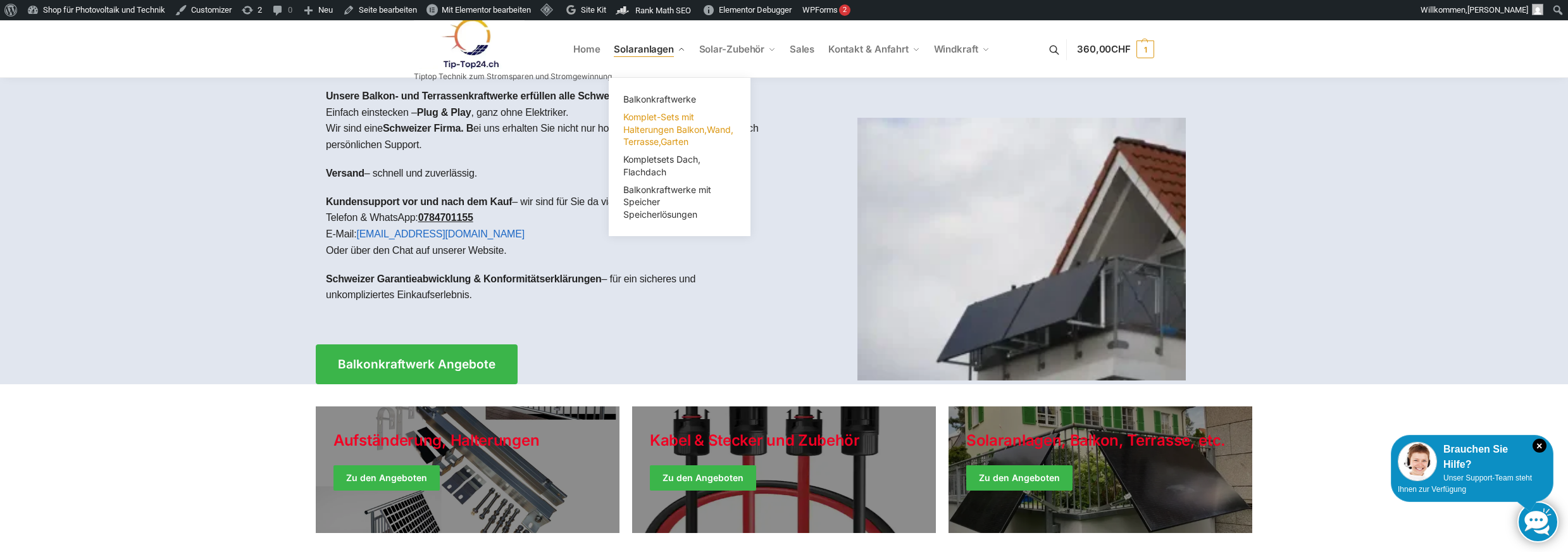
click at [648, 136] on link "Komplet-Sets mit Halterungen Balkon,Wand, Terrasse,Garten" at bounding box center [679, 129] width 126 height 43
click at [645, 202] on span "Balkonkraftwerke mit Speicher Speicherlösungen" at bounding box center [667, 202] width 88 height 35
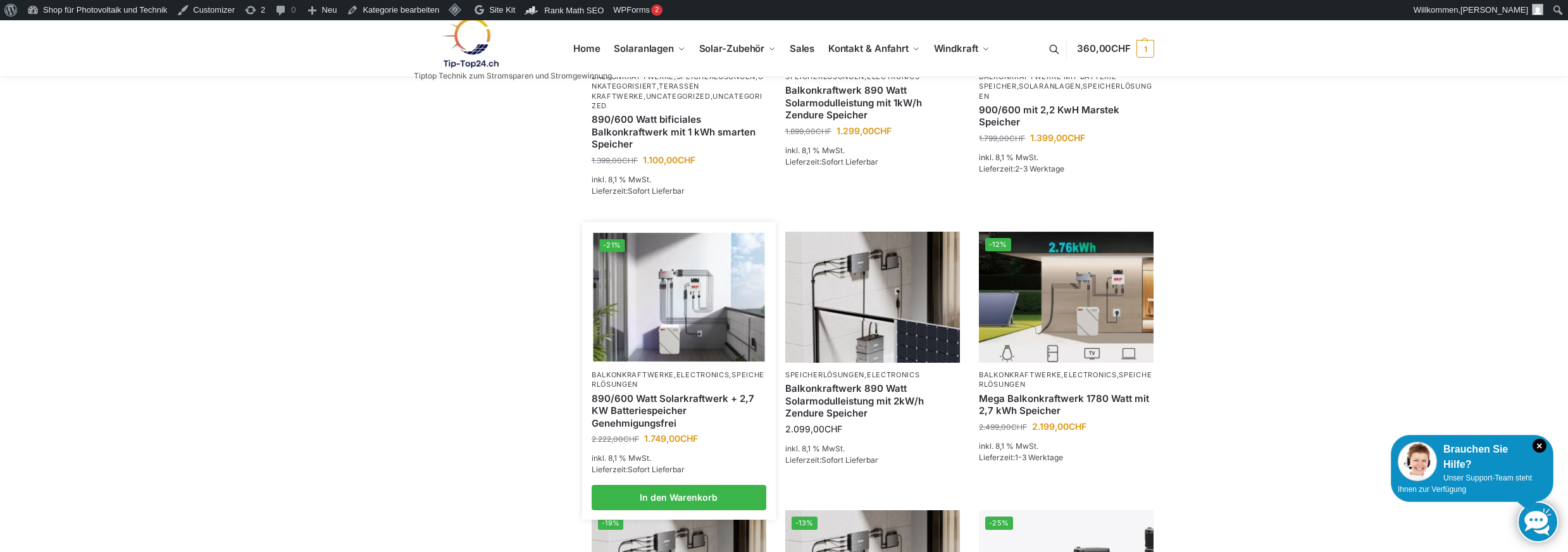
scroll to position [506, 0]
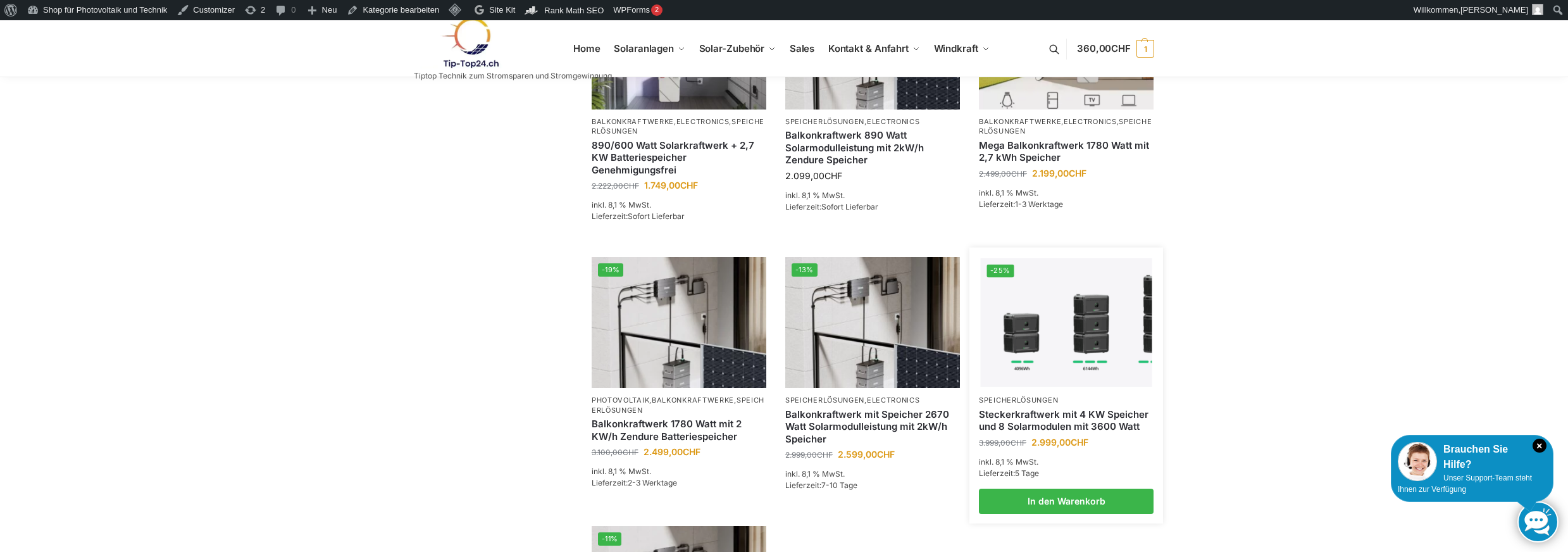
click at [1032, 413] on link "Steckerkraftwerk mit 4 KW Speicher und 8 Solarmodulen mit 3600 Watt" at bounding box center [1066, 421] width 175 height 25
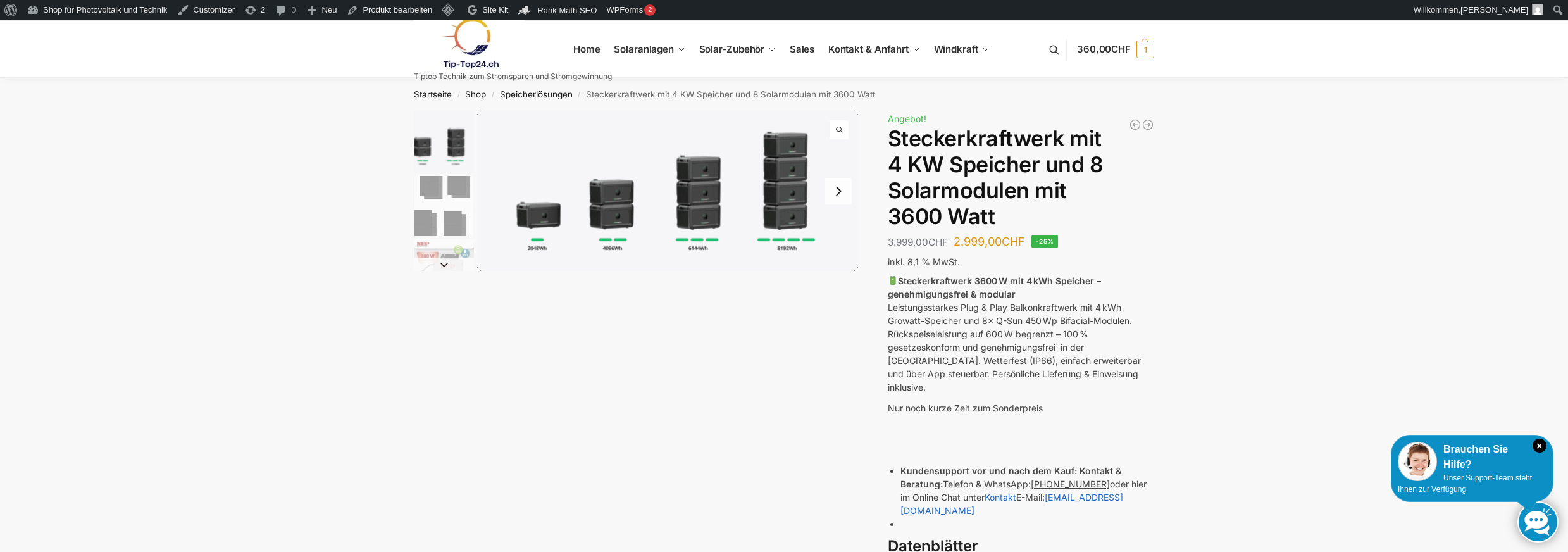
click at [806, 414] on div "Beschreibung Zusätzliche Informationen 3.999,00 CHF Ursprünglicher Preis war: 3…" at bounding box center [784, 434] width 793 height 647
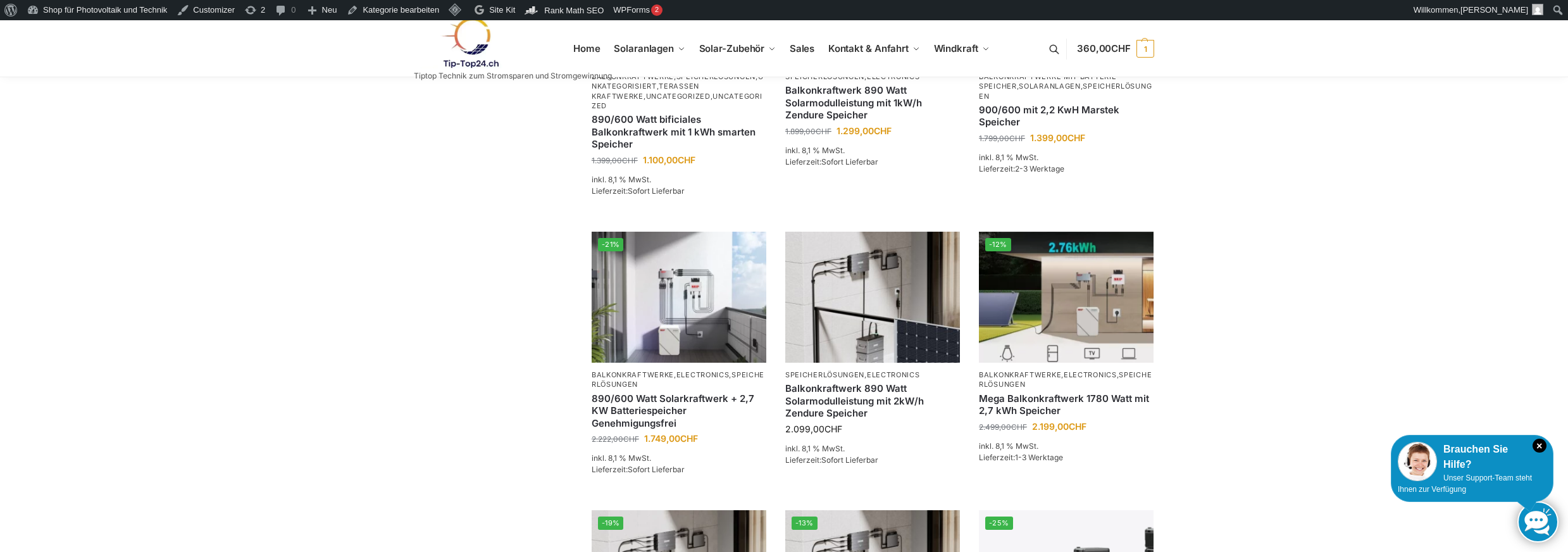
scroll to position [506, 0]
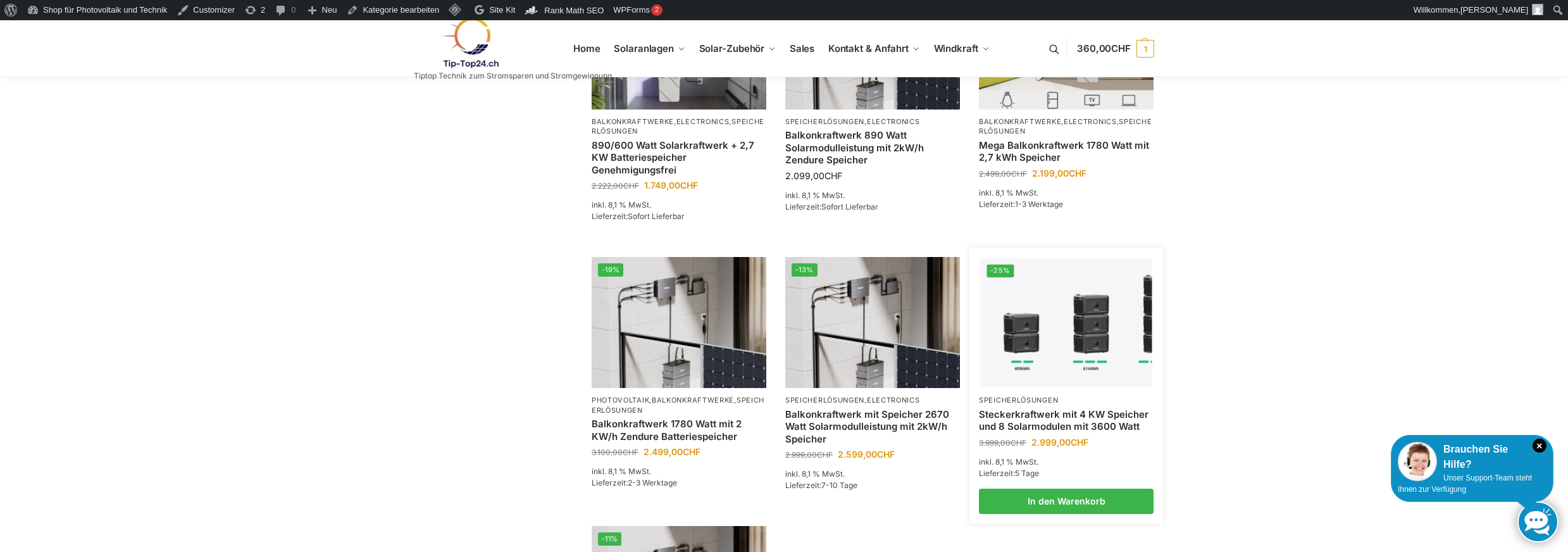
click at [1079, 413] on link "Steckerkraftwerk mit 4 KW Speicher und 8 Solarmodulen mit 3600 Watt" at bounding box center [1066, 421] width 175 height 25
